Goal: Task Accomplishment & Management: Manage account settings

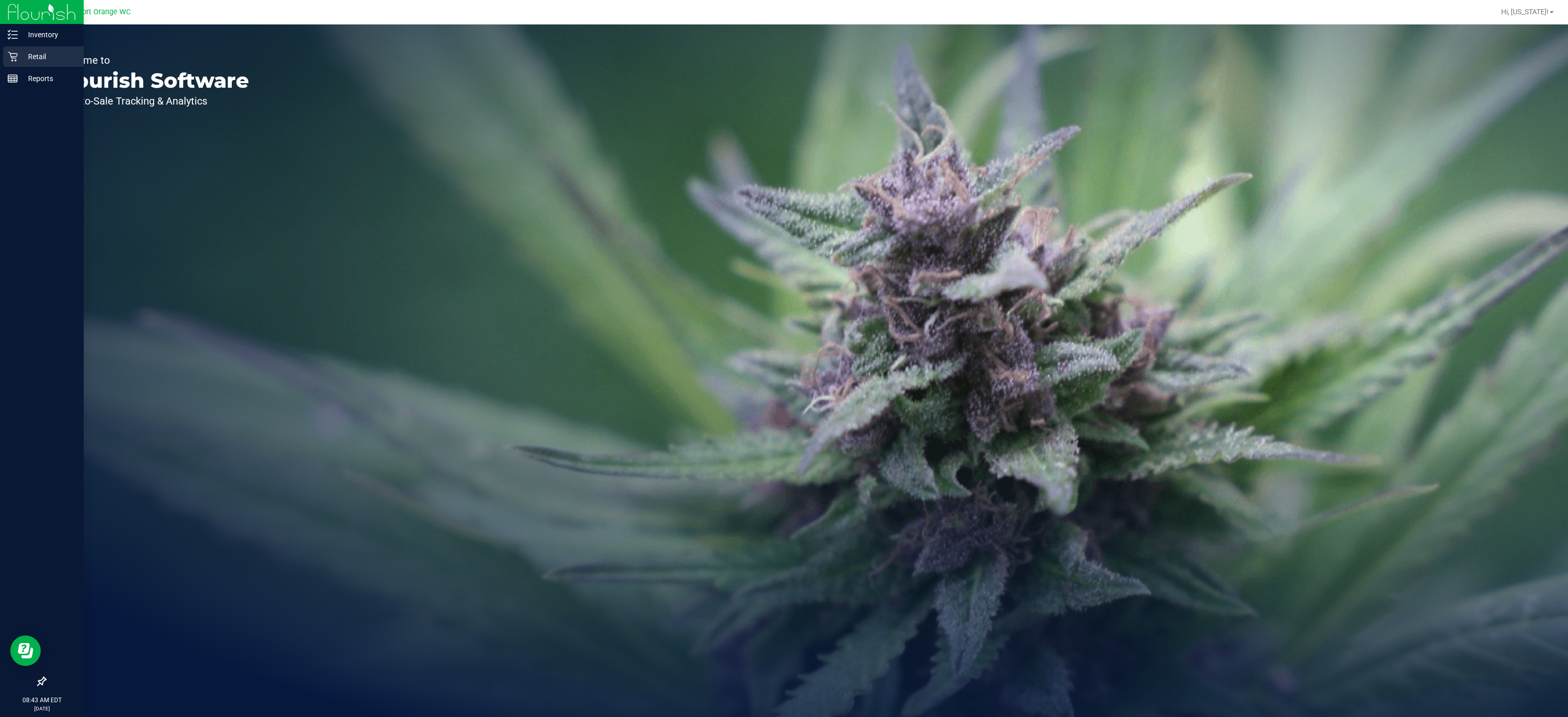
click at [8, 52] on icon at bounding box center [13, 57] width 10 height 10
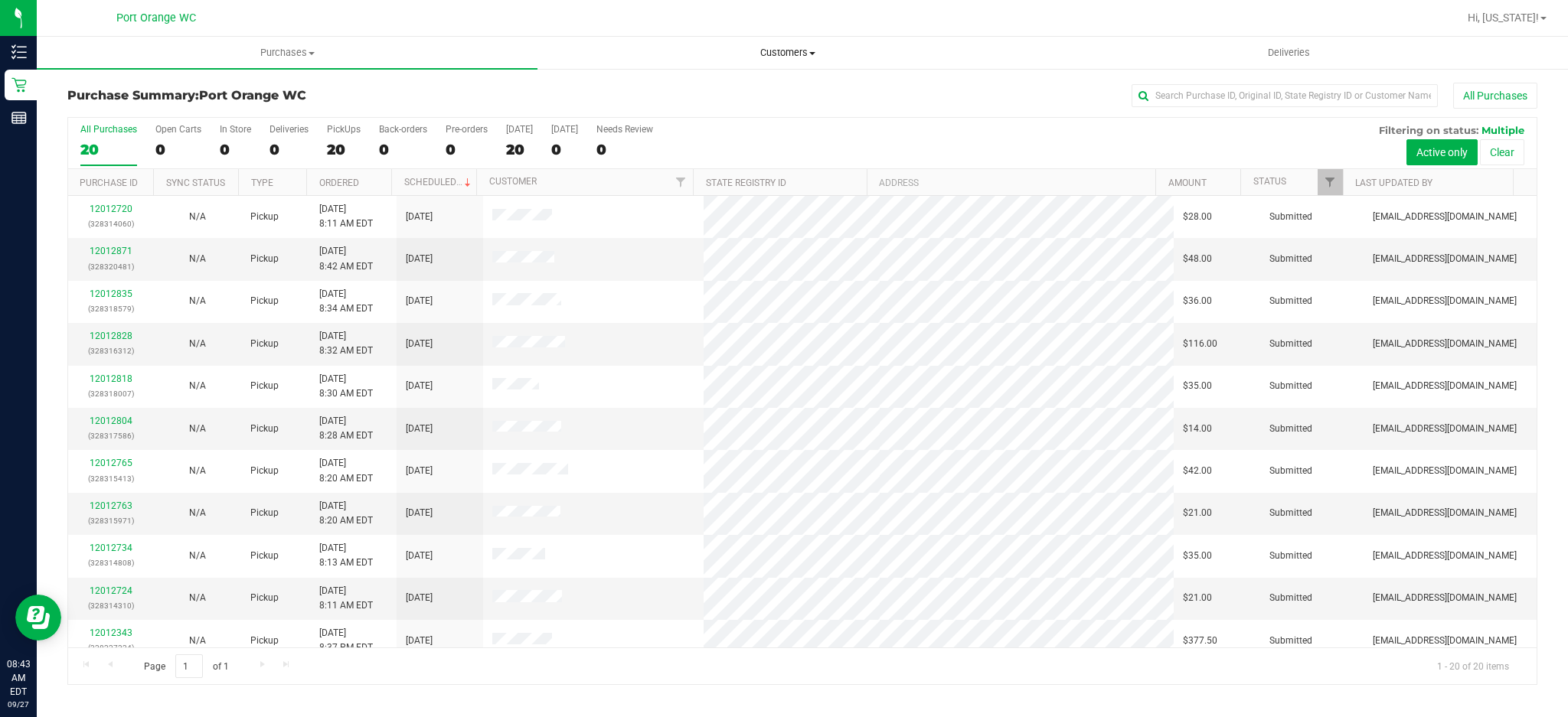
click at [1008, 66] on uib-tab-heading "Customers All customers Add a new customer All physicians" at bounding box center [787, 53] width 500 height 31
click at [1523, 16] on span "Hi, [US_STATE]!" at bounding box center [1503, 17] width 71 height 12
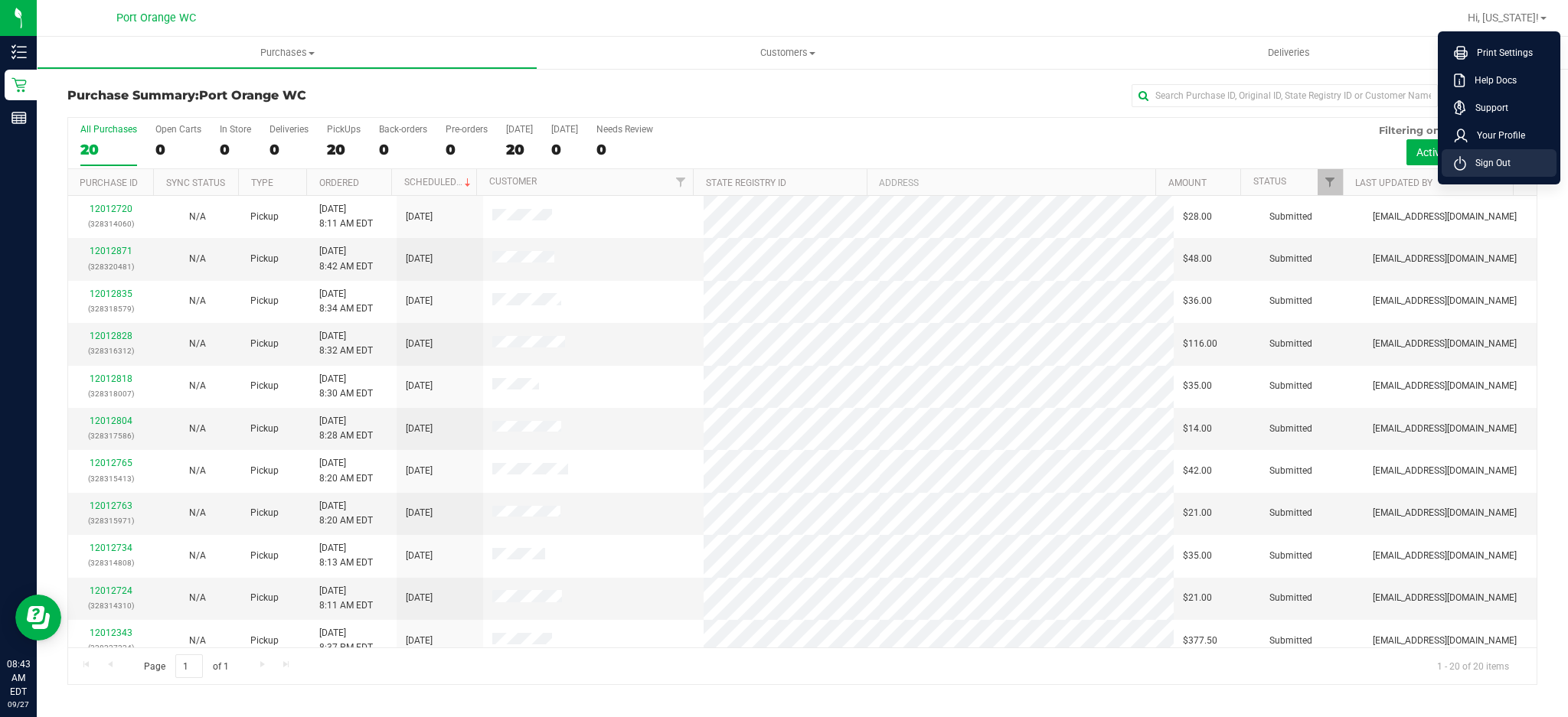
click at [1504, 161] on span "Sign Out" at bounding box center [1488, 163] width 44 height 15
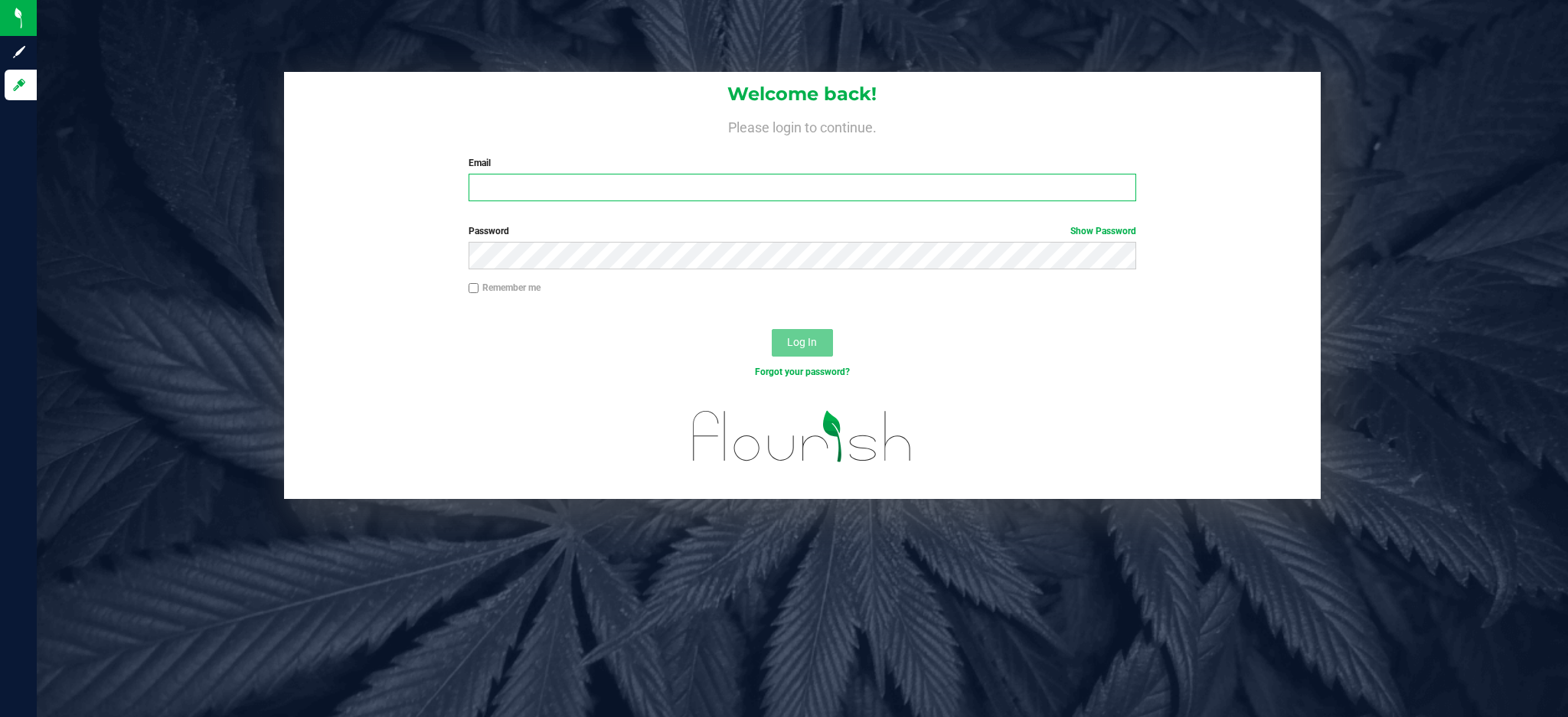
click at [667, 187] on input "Email" at bounding box center [803, 187] width 667 height 28
type input "[EMAIL_ADDRESS][DOMAIN_NAME]"
click at [772, 329] on button "Log In" at bounding box center [803, 342] width 61 height 28
